Goal: Find contact information: Find contact information

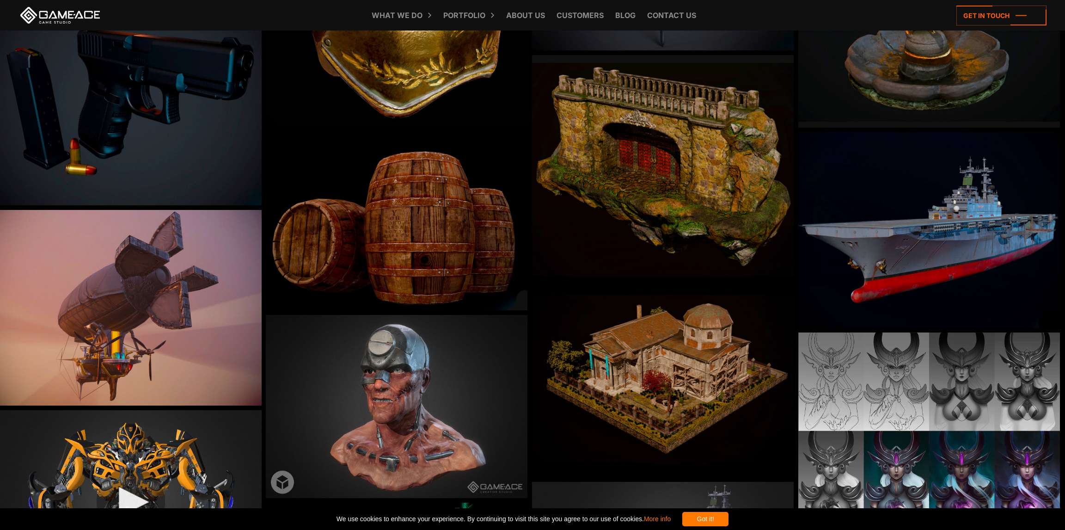
scroll to position [878, 0]
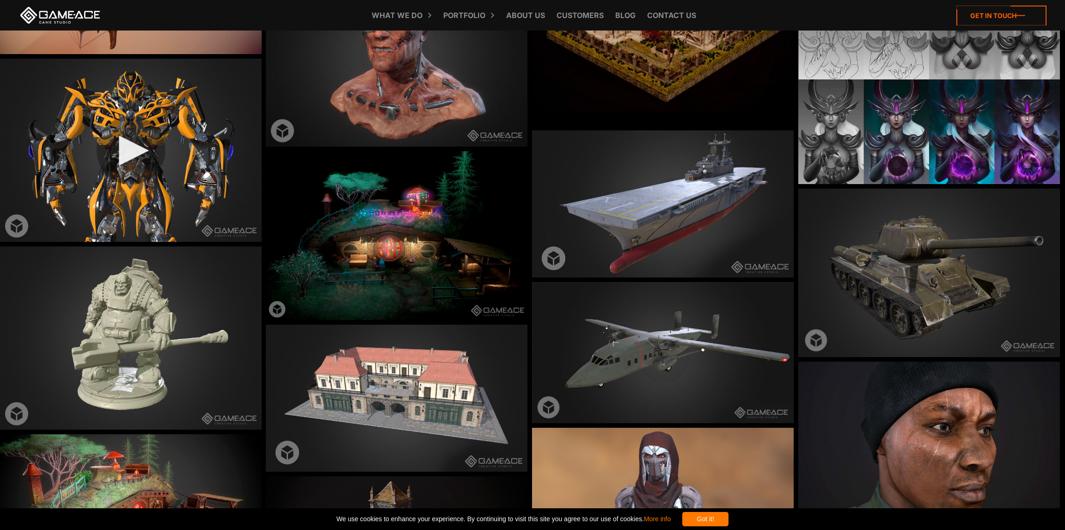
click at [1020, 12] on icon at bounding box center [1001, 16] width 90 height 20
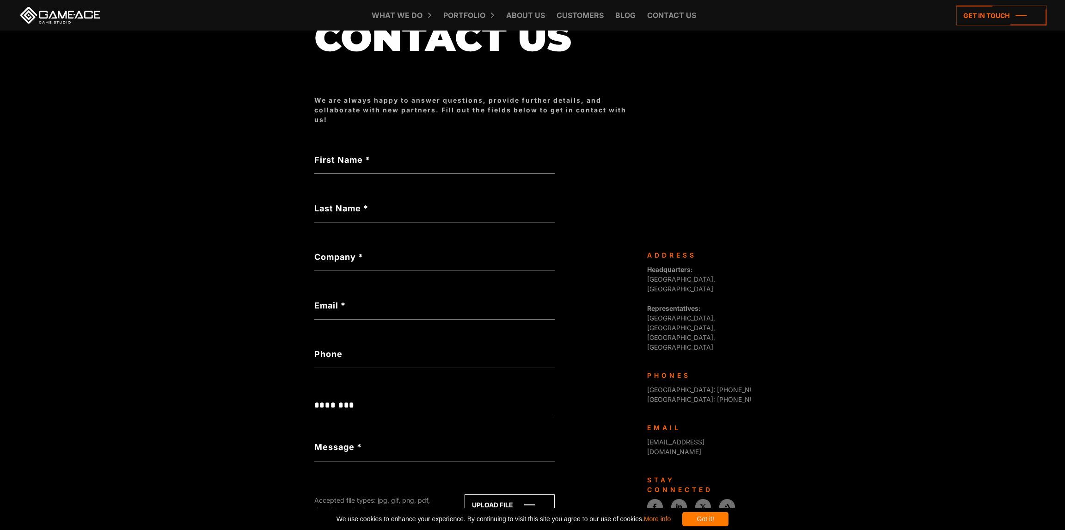
scroll to position [106, 0]
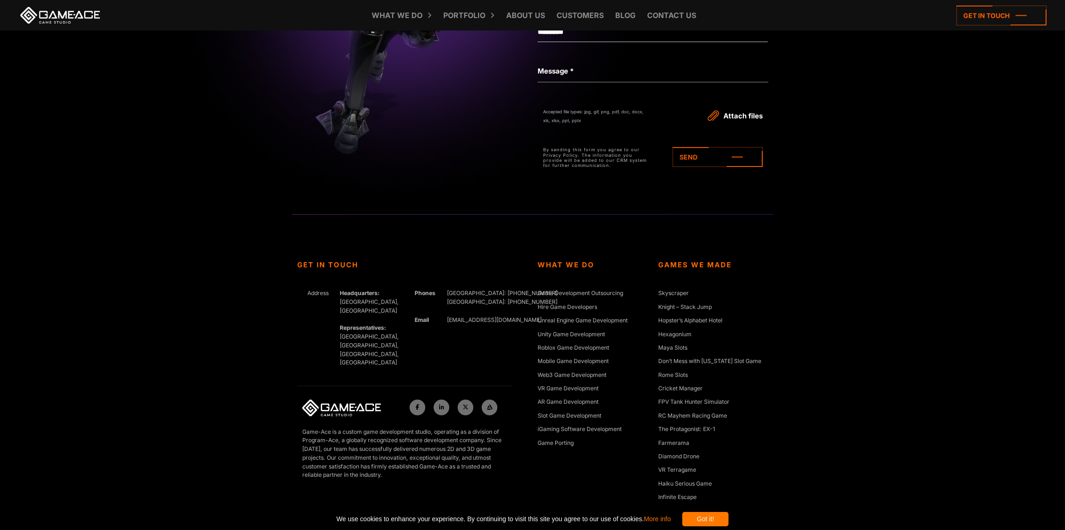
scroll to position [6745, 0]
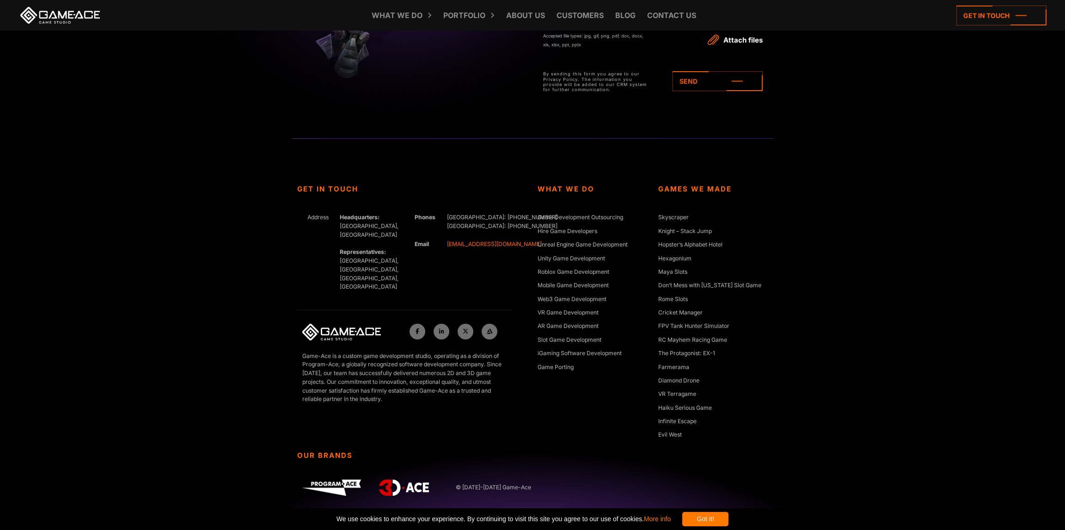
click at [469, 244] on link "[EMAIL_ADDRESS][DOMAIN_NAME]" at bounding box center [494, 243] width 95 height 7
drag, startPoint x: 522, startPoint y: 244, endPoint x: 445, endPoint y: 243, distance: 77.2
click at [440, 247] on div "Get In Touch Address Headquarters: [GEOGRAPHIC_DATA], Cyprus Representatives: […" at bounding box center [412, 318] width 241 height 266
copy div "[EMAIL_ADDRESS][DOMAIN_NAME]"
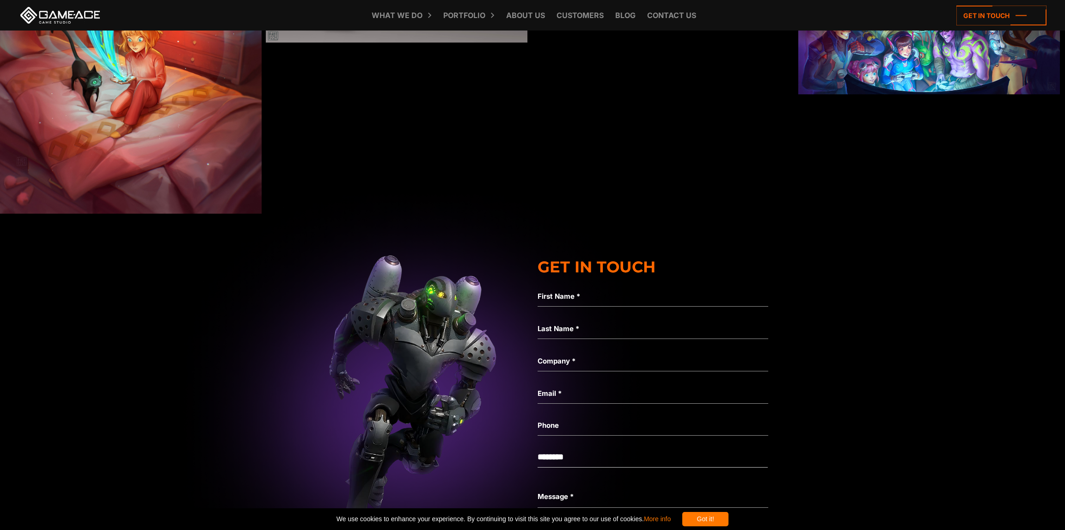
scroll to position [6421, 0]
